Goal: Use online tool/utility: Utilize a website feature to perform a specific function

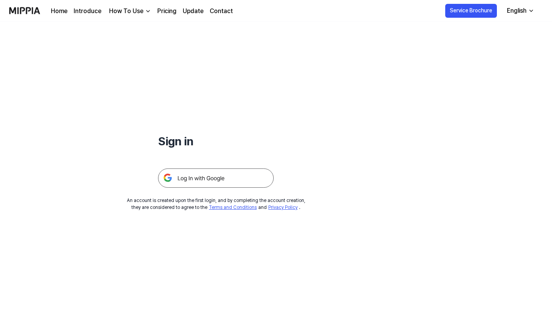
click at [242, 175] on img at bounding box center [216, 177] width 116 height 19
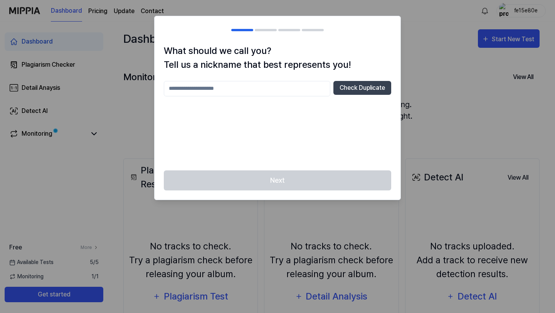
click at [248, 91] on input "text" at bounding box center [247, 88] width 167 height 15
type input "*****"
click at [351, 92] on button "Check Duplicate" at bounding box center [362, 88] width 58 height 14
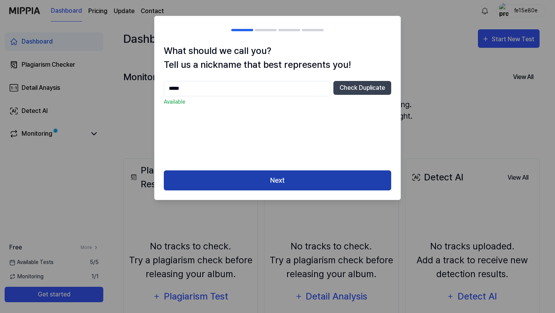
click at [296, 178] on button "Next" at bounding box center [277, 180] width 227 height 20
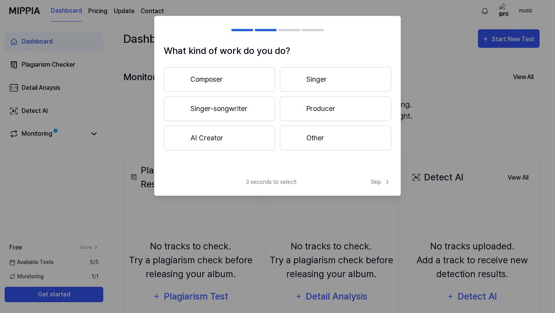
click at [311, 143] on button "Other" at bounding box center [335, 138] width 111 height 25
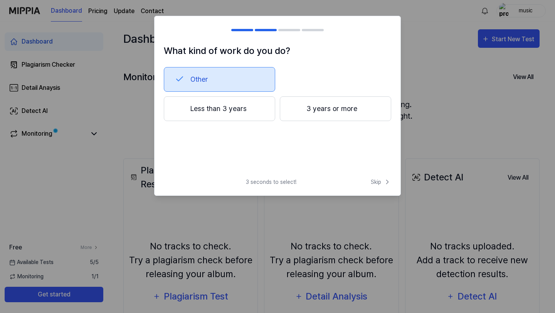
click at [244, 113] on button "Less than 3 years" at bounding box center [219, 108] width 111 height 25
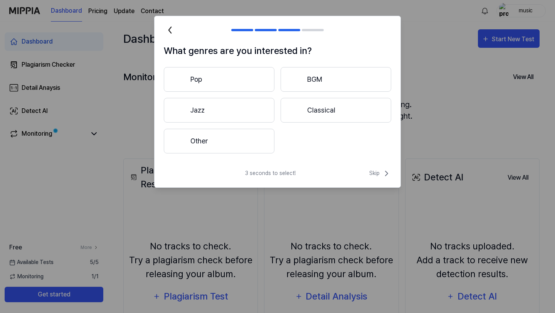
click at [246, 88] on button "Pop" at bounding box center [219, 79] width 111 height 25
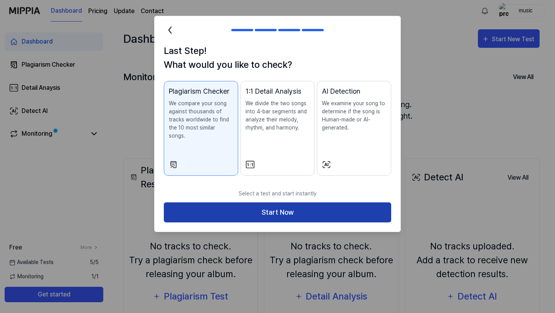
click at [280, 211] on button "Start Now" at bounding box center [277, 212] width 227 height 20
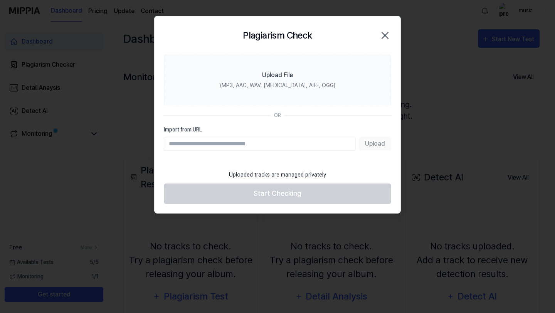
click at [335, 41] on div "Plagiarism Check Close" at bounding box center [277, 35] width 227 height 20
click at [256, 146] on input "Import from URL" at bounding box center [260, 144] width 192 height 14
paste input "**********"
type input "**********"
click at [375, 146] on button "Upload" at bounding box center [375, 144] width 32 height 14
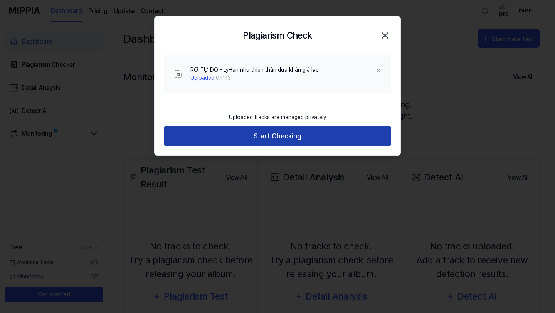
click at [309, 139] on button "Start Checking" at bounding box center [277, 136] width 227 height 20
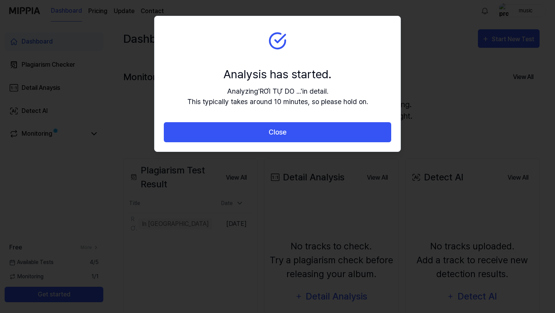
click at [309, 139] on button "Close" at bounding box center [277, 132] width 227 height 20
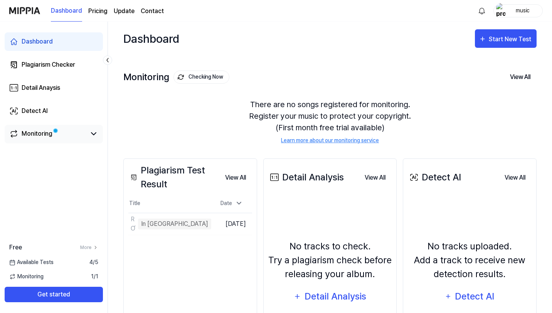
click at [83, 135] on link "Monitoring" at bounding box center [47, 133] width 77 height 9
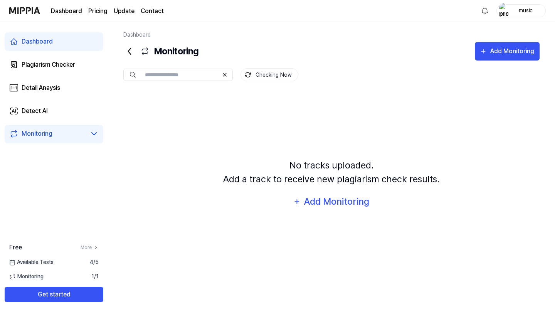
click at [46, 42] on div "Dashboard" at bounding box center [37, 41] width 31 height 9
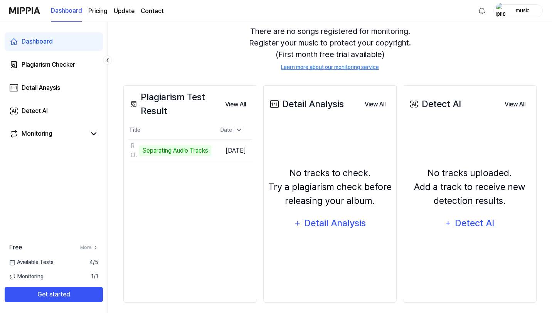
scroll to position [78, 0]
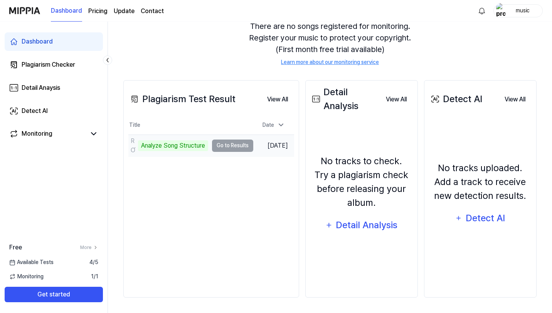
click at [232, 145] on td "RƠI TỰ DO - LyHan như thiên thần đưa khán giả lạc Analyze Song Structure Go to …" at bounding box center [190, 146] width 125 height 22
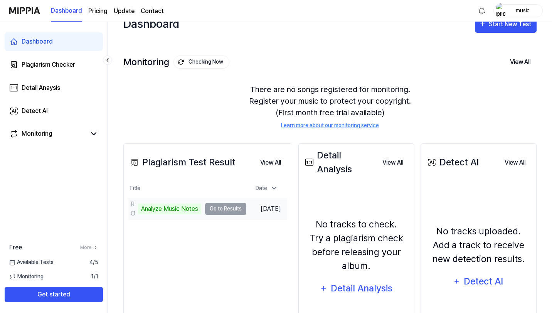
scroll to position [0, 0]
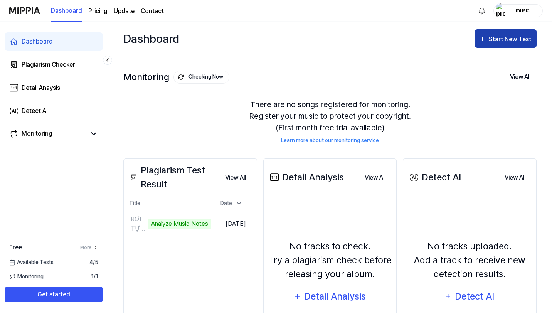
click at [515, 35] on div "Start New Test" at bounding box center [511, 39] width 44 height 10
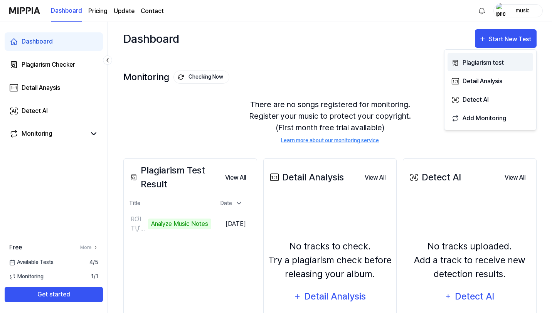
click at [498, 60] on div "Plagiarism test" at bounding box center [496, 63] width 67 height 10
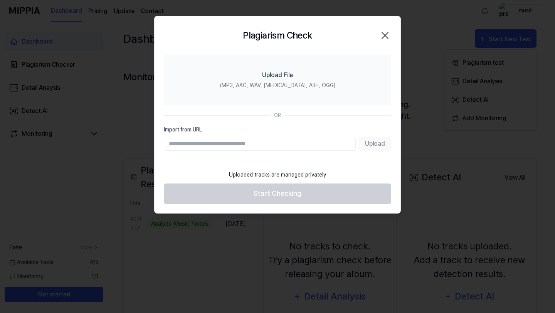
click at [262, 141] on input "Import from URL" at bounding box center [260, 144] width 192 height 14
click at [274, 142] on input "Import from URL" at bounding box center [260, 144] width 192 height 14
paste input "**********"
type input "**********"
click at [367, 147] on button "Upload" at bounding box center [375, 144] width 32 height 14
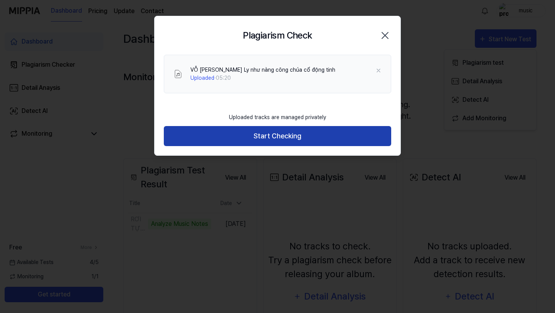
click at [320, 138] on button "Start Checking" at bounding box center [277, 136] width 227 height 20
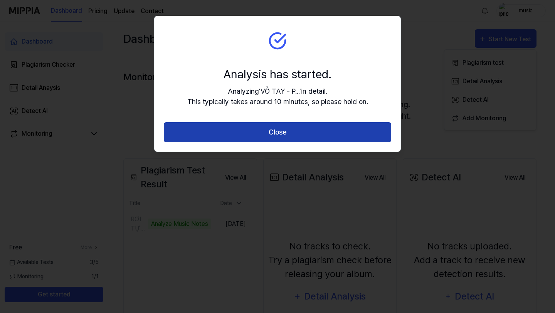
click at [324, 136] on button "Close" at bounding box center [277, 132] width 227 height 20
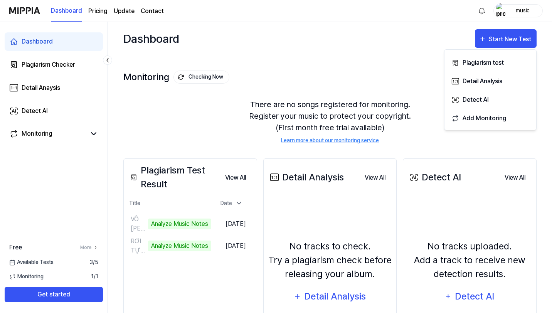
click at [316, 44] on div "Dashboard Start New Test" at bounding box center [329, 39] width 413 height 34
